Goal: Find specific page/section: Find specific page/section

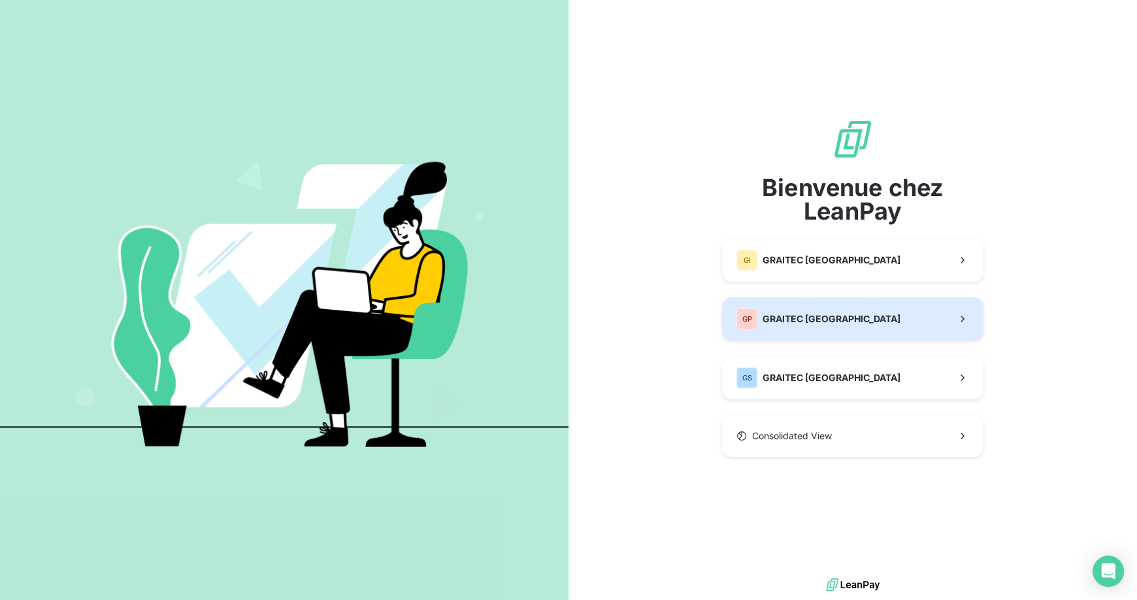
click at [838, 325] on div "GP GRAITEC PORTUGAL" at bounding box center [818, 318] width 164 height 21
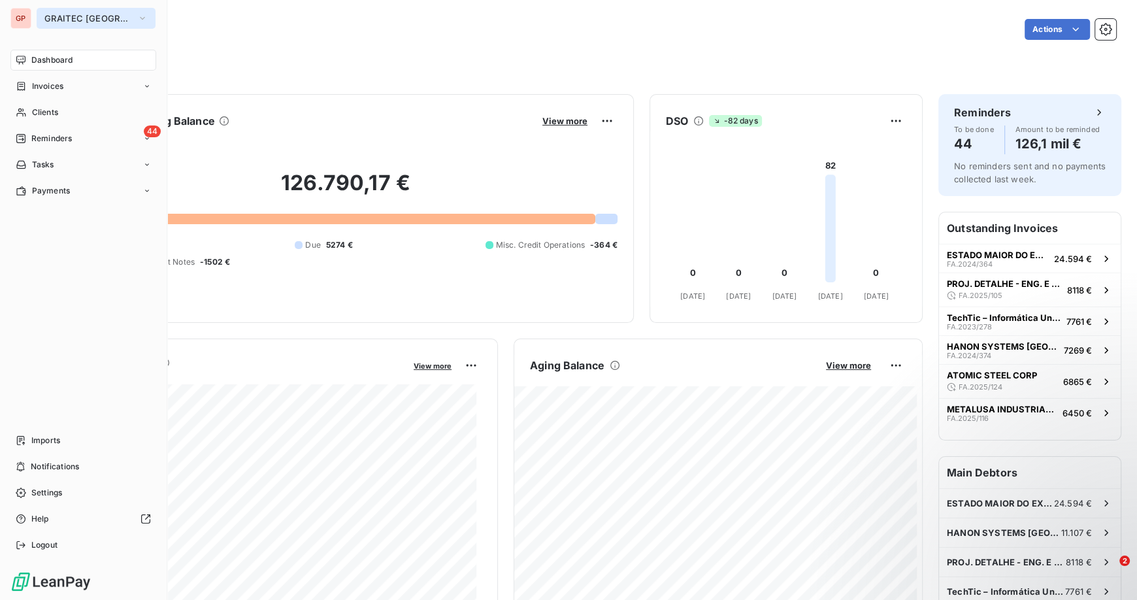
click at [137, 18] on icon "button" at bounding box center [142, 18] width 10 height 13
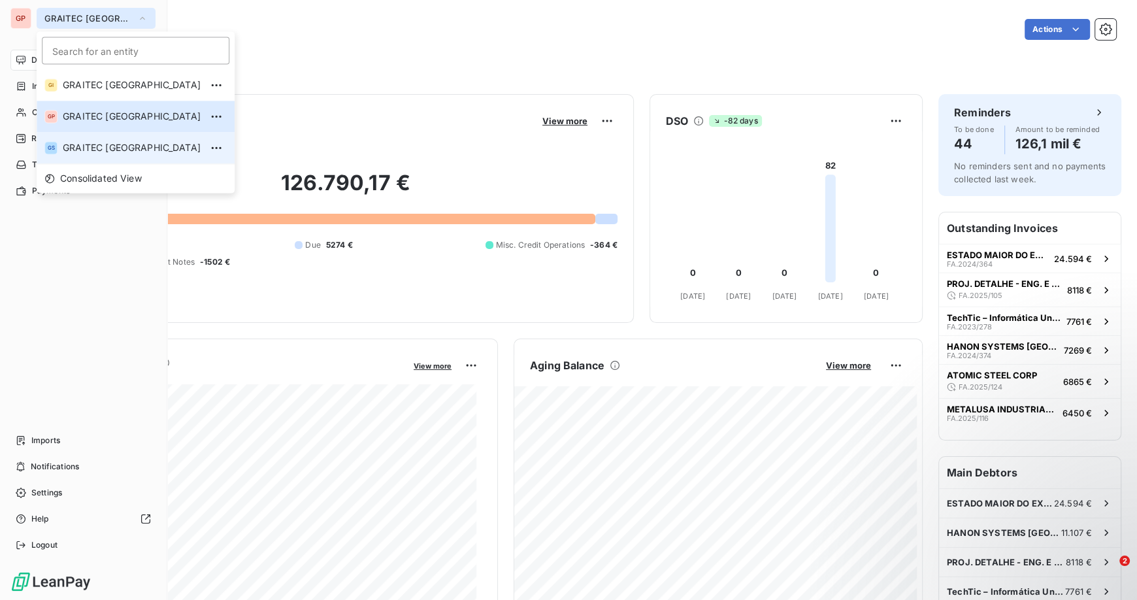
click at [125, 145] on span "GRAITEC [GEOGRAPHIC_DATA]" at bounding box center [132, 147] width 138 height 13
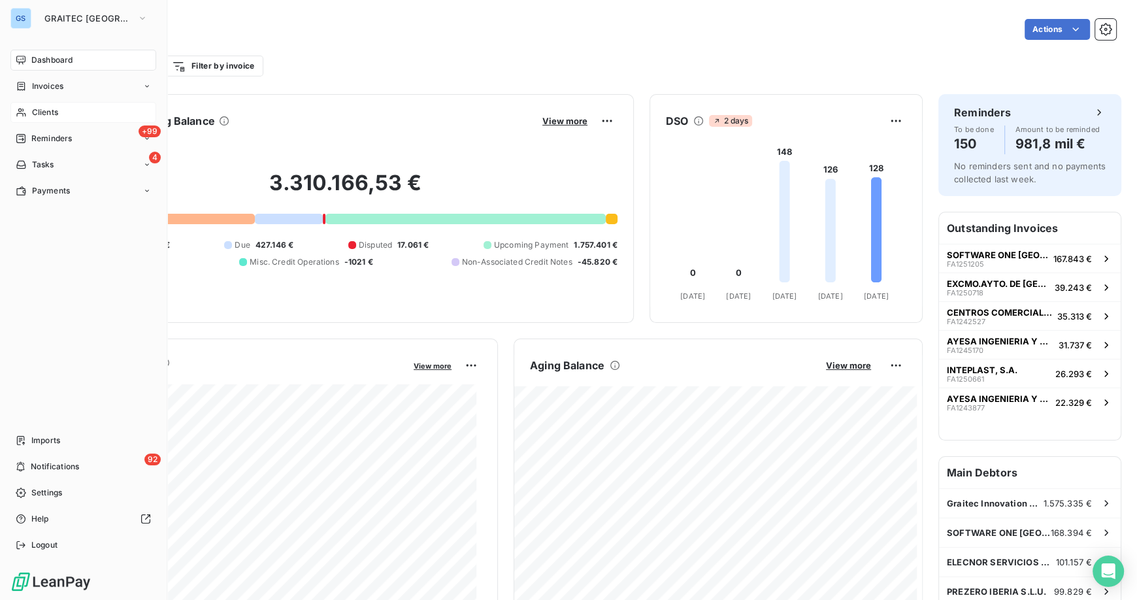
click at [53, 110] on span "Clients" at bounding box center [45, 112] width 26 height 12
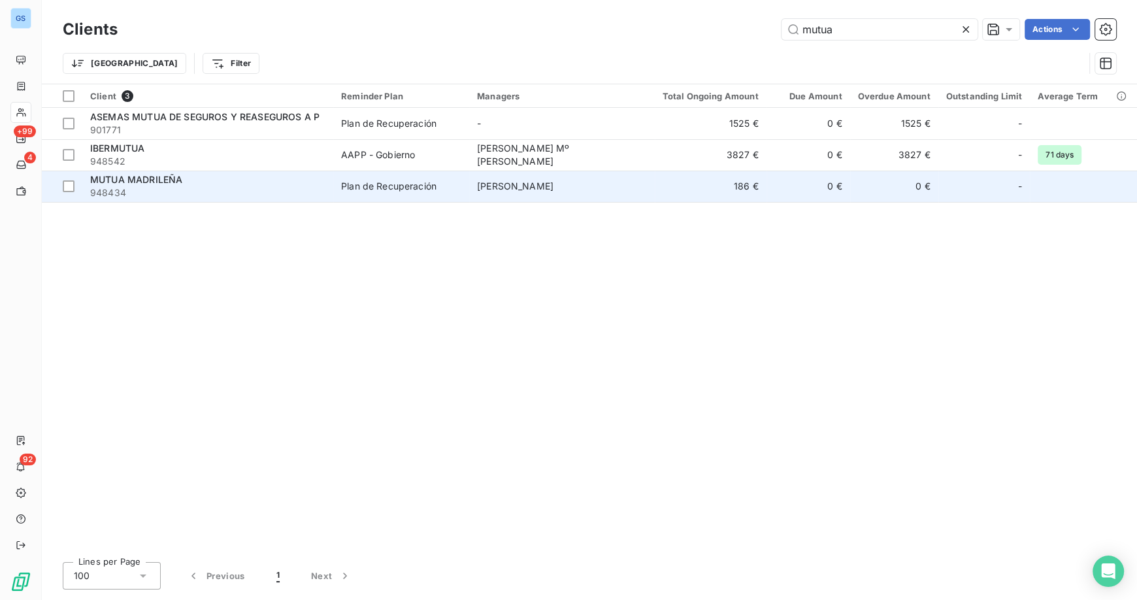
type input "mutua"
click at [160, 181] on span "MUTUA MADRILEÑA" at bounding box center [136, 179] width 92 height 11
